Goal: Information Seeking & Learning: Learn about a topic

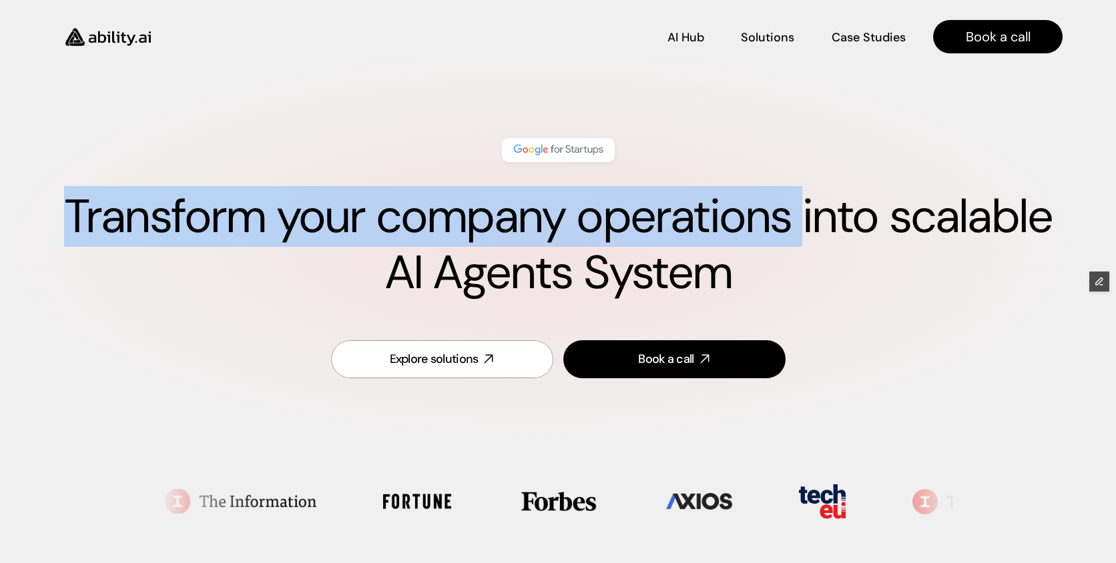
drag, startPoint x: 71, startPoint y: 220, endPoint x: 806, endPoint y: 192, distance: 735.9
click at [805, 192] on h1 "Transform your company operations into scalable AI Agents System" at bounding box center [557, 245] width 1009 height 112
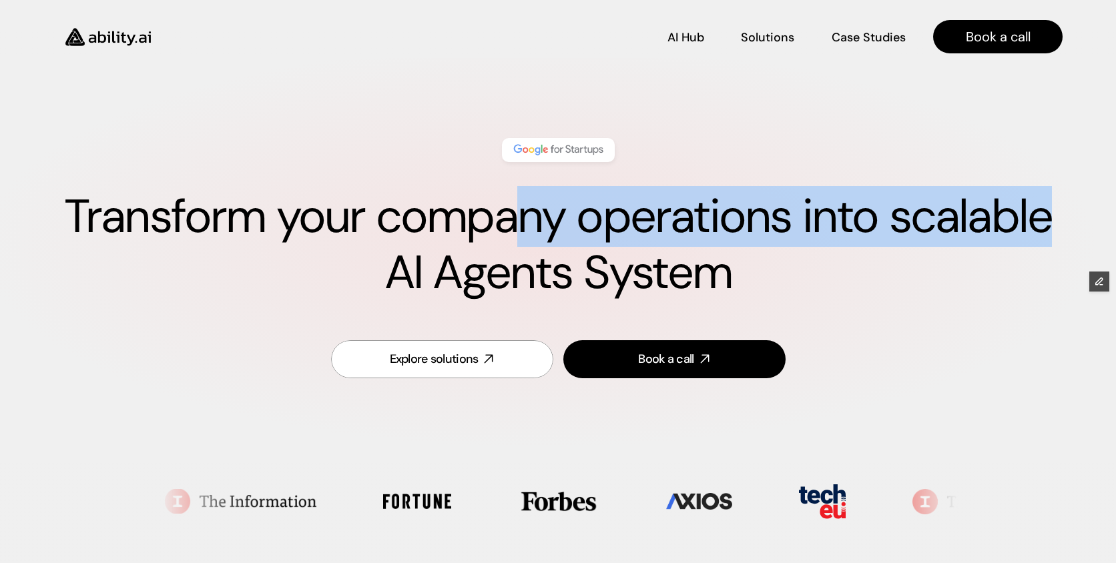
drag, startPoint x: 1048, startPoint y: 221, endPoint x: 570, endPoint y: 240, distance: 478.8
click at [529, 231] on h1 "Transform your company operations into scalable AI Agents System" at bounding box center [557, 245] width 1009 height 112
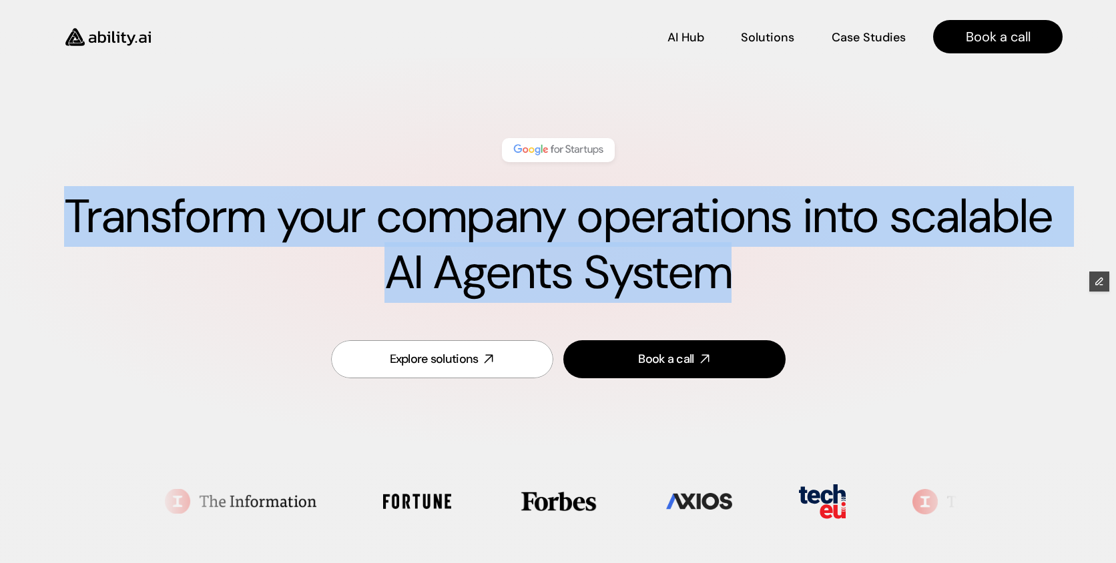
drag, startPoint x: 748, startPoint y: 277, endPoint x: 61, endPoint y: 229, distance: 688.3
click at [61, 230] on h1 "Transform your company operations into scalable AI Agents System" at bounding box center [557, 245] width 1009 height 112
copy h1 "Transform your company operations into scalable AI Agents System"
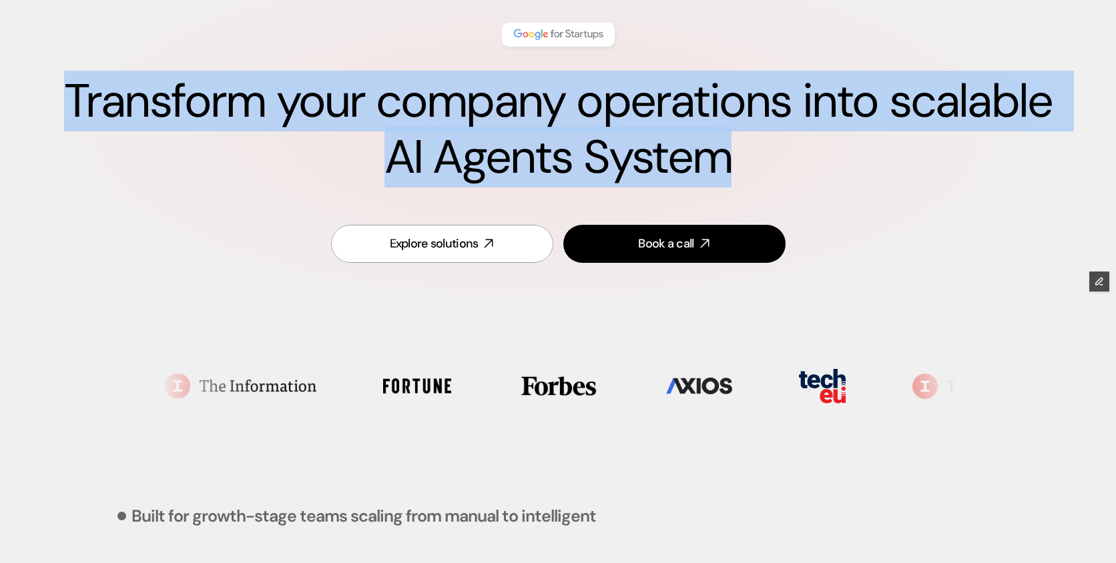
scroll to position [116, 0]
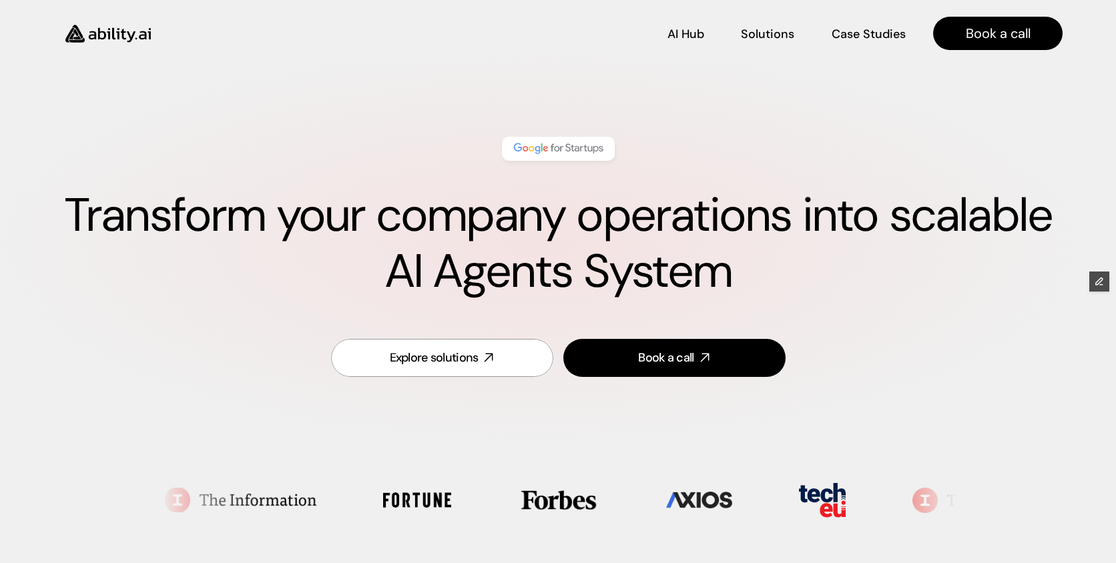
click at [648, 124] on div "Transform your company operations into scalable AI Agents System" at bounding box center [557, 217] width 1009 height 189
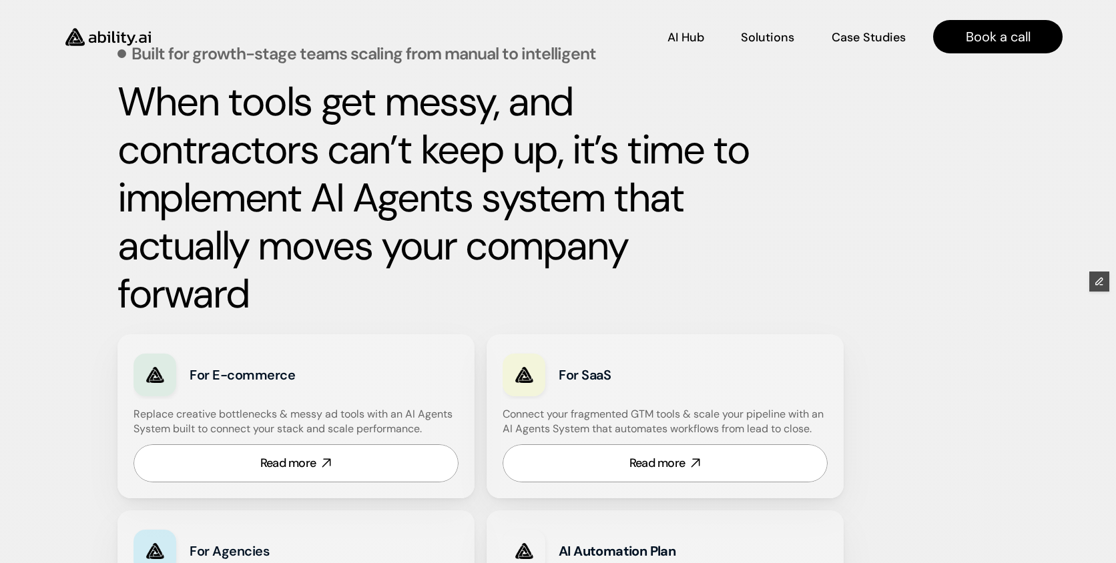
scroll to position [578, 0]
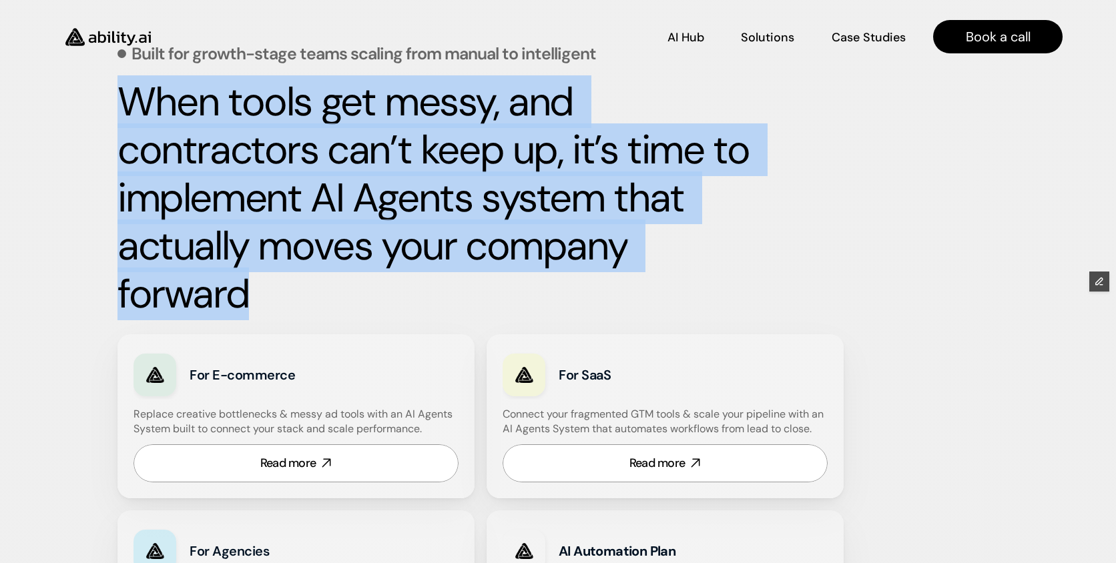
drag, startPoint x: 266, startPoint y: 294, endPoint x: 121, endPoint y: 119, distance: 226.5
click at [121, 119] on h2 "When tools get messy, and contractors can’t keep up, it’s time to implement AI …" at bounding box center [434, 198] width 634 height 240
copy strong "When tools get messy, and contractors can’t keep up, it’s time to implement AI …"
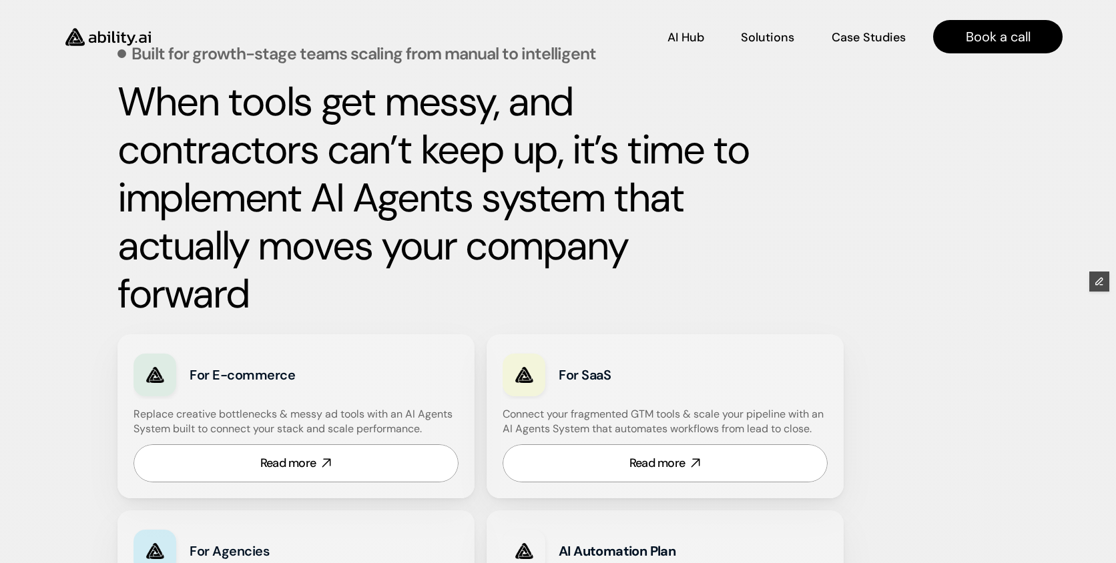
click at [856, 229] on div "When tools get messy, and contractors can’t keep up, it’s time to implement AI …" at bounding box center [557, 198] width 881 height 240
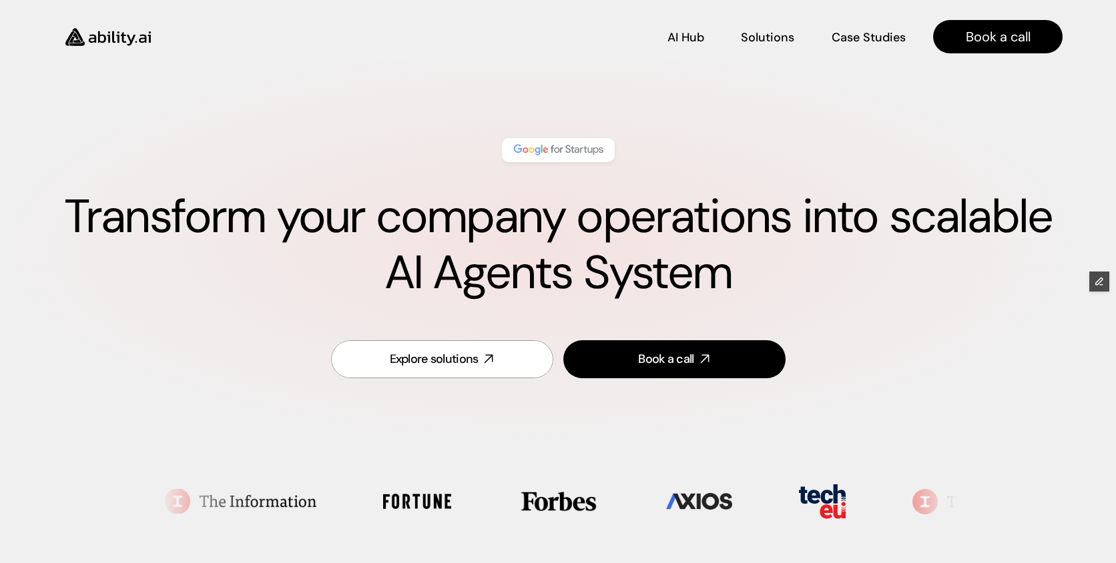
scroll to position [0, 0]
